Goal: Find contact information: Find contact information

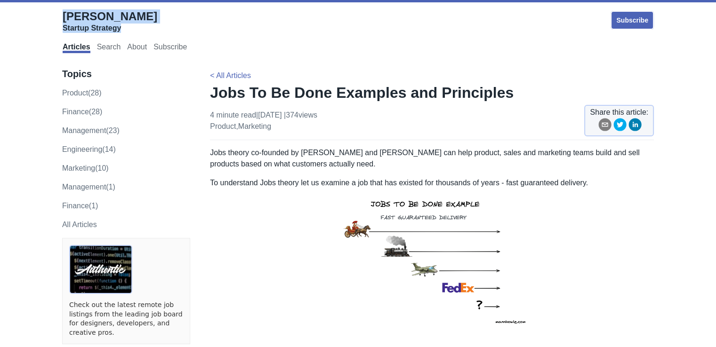
drag, startPoint x: 52, startPoint y: 12, endPoint x: 128, endPoint y: 23, distance: 77.4
click at [128, 23] on div "[PERSON_NAME] Startup Strategy Subscribe Articles Search About Subscribe" at bounding box center [358, 31] width 696 height 52
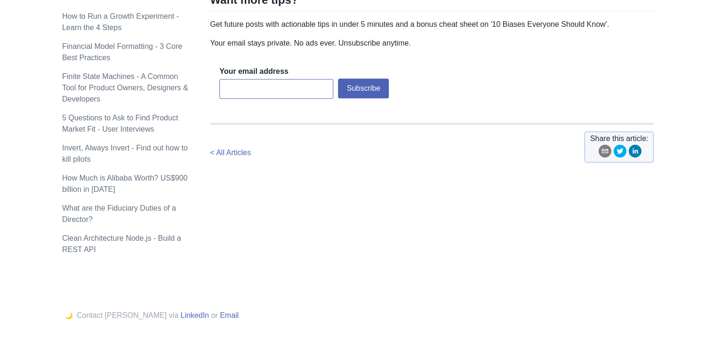
scroll to position [1026, 0]
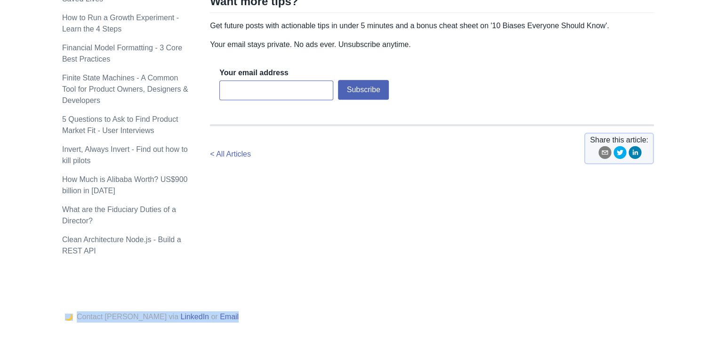
drag, startPoint x: 147, startPoint y: 296, endPoint x: 106, endPoint y: 295, distance: 40.9
click at [106, 313] on span "Contact [PERSON_NAME] via" at bounding box center [128, 317] width 102 height 8
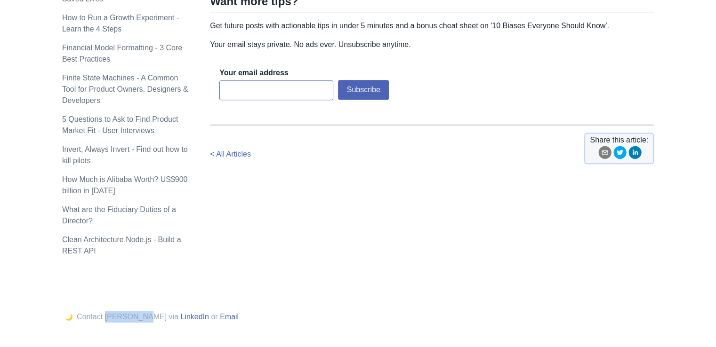
copy span "[PERSON_NAME]"
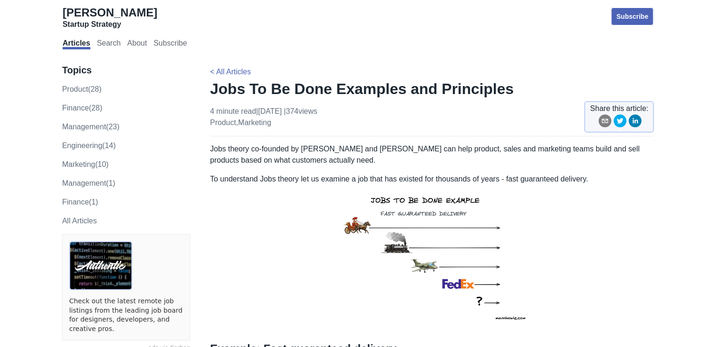
scroll to position [0, 0]
